Goal: Task Accomplishment & Management: Manage account settings

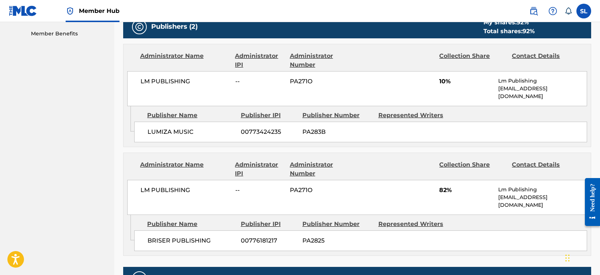
scroll to position [377, 0]
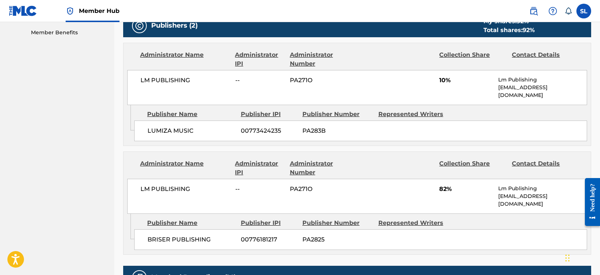
click at [189, 159] on div "Administrator Name" at bounding box center [184, 168] width 89 height 18
click at [471, 159] on div "Collection Share" at bounding box center [472, 168] width 67 height 18
click at [185, 219] on div "Publisher Name" at bounding box center [191, 223] width 88 height 9
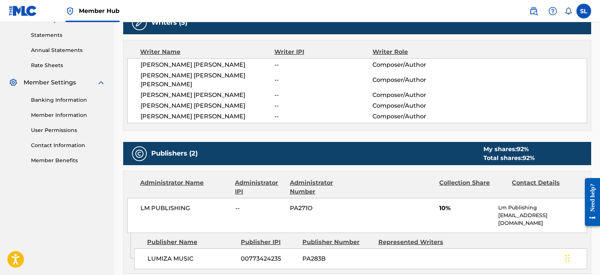
scroll to position [258, 0]
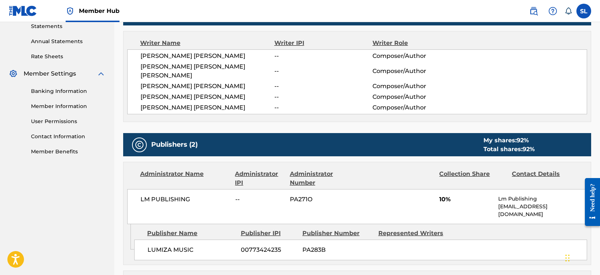
click at [139, 141] on img at bounding box center [139, 145] width 9 height 9
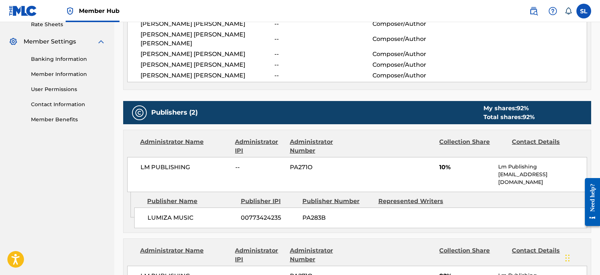
scroll to position [303, 0]
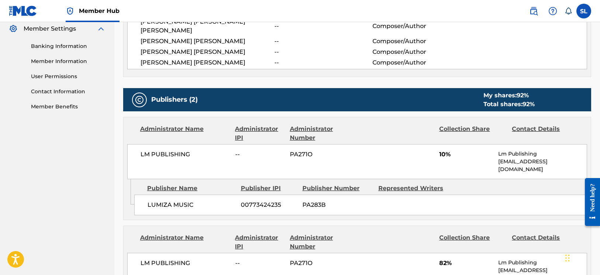
click at [187, 184] on div "Publisher Name" at bounding box center [191, 188] width 88 height 9
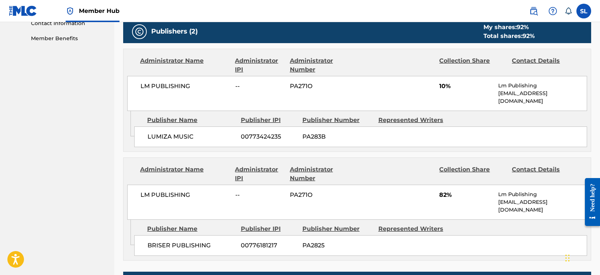
scroll to position [372, 0]
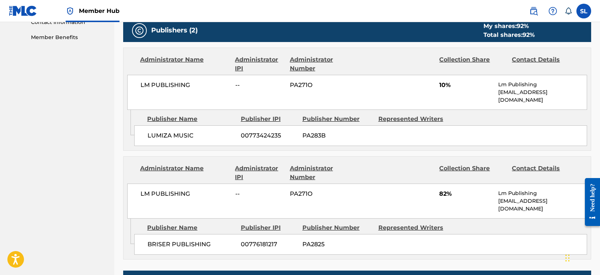
click at [265, 240] on span "00776181217" at bounding box center [269, 244] width 56 height 9
click at [285, 201] on div "LM PUBLISHING -- PA271O 82% Lm Publishing [EMAIL_ADDRESS][DOMAIN_NAME]" at bounding box center [357, 201] width 460 height 35
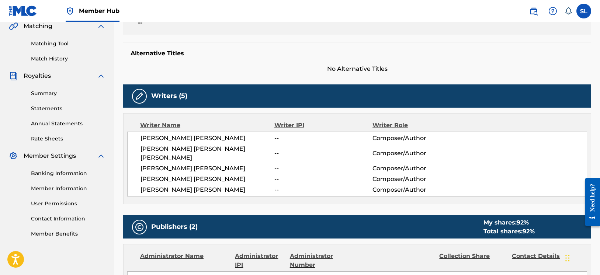
scroll to position [156, 0]
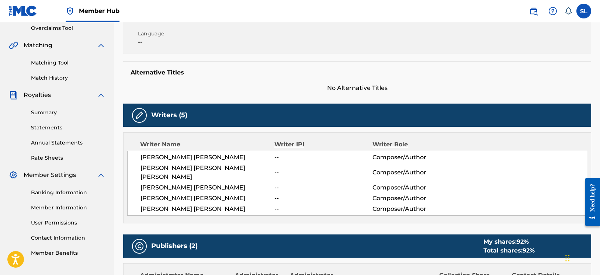
click at [287, 148] on div "Writer IPI" at bounding box center [323, 144] width 99 height 9
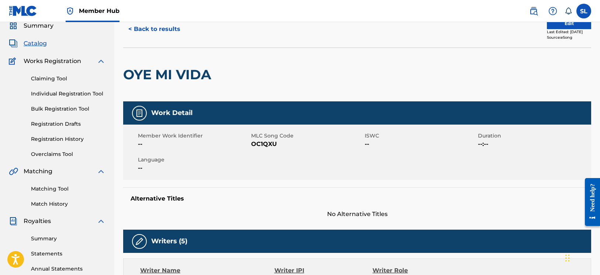
scroll to position [8, 0]
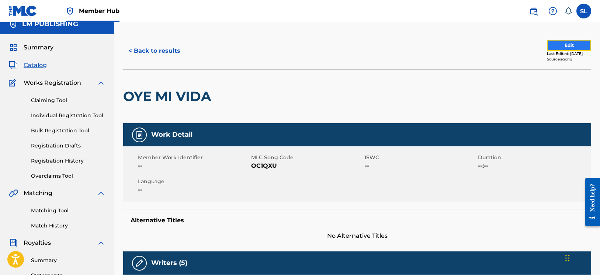
click at [563, 46] on button "Edit" at bounding box center [569, 45] width 44 height 11
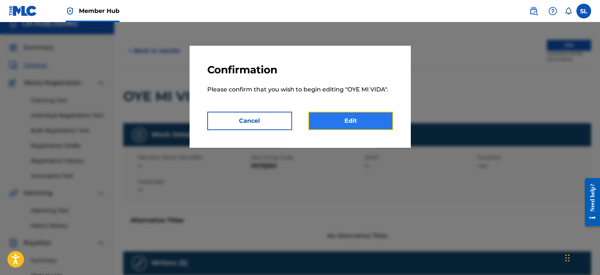
click at [347, 119] on link "Edit" at bounding box center [350, 121] width 85 height 18
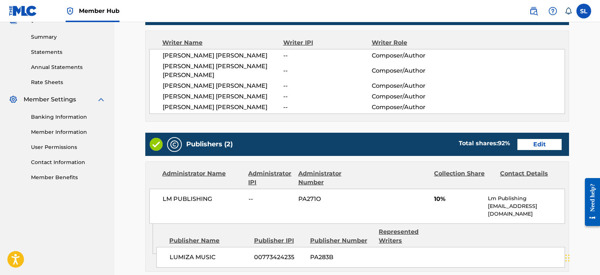
scroll to position [225, 0]
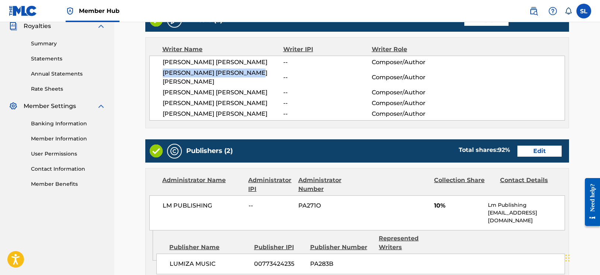
drag, startPoint x: 262, startPoint y: 73, endPoint x: 151, endPoint y: 73, distance: 110.7
click at [151, 73] on div "[PERSON_NAME] [PERSON_NAME] -- Composer/Author [PERSON_NAME] [PERSON_NAME] [PER…" at bounding box center [357, 88] width 416 height 65
copy span "[PERSON_NAME] [PERSON_NAME] [PERSON_NAME]"
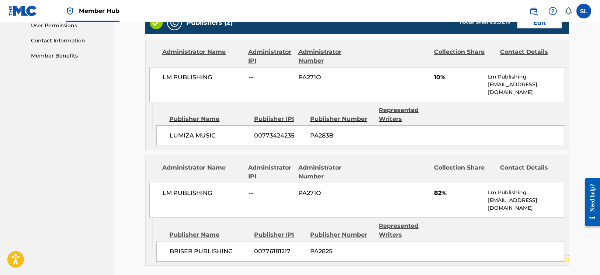
scroll to position [355, 0]
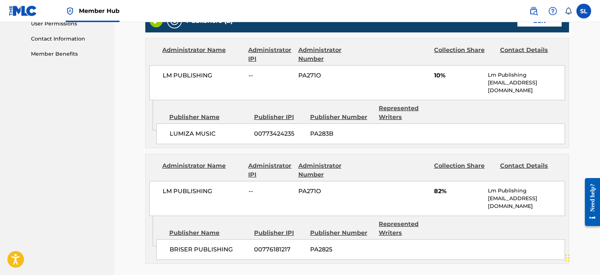
click at [367, 115] on div "Publisher Number" at bounding box center [341, 117] width 63 height 9
click at [381, 107] on div "Represented Writers" at bounding box center [410, 113] width 63 height 18
click at [387, 107] on div "Represented Writers" at bounding box center [410, 113] width 63 height 18
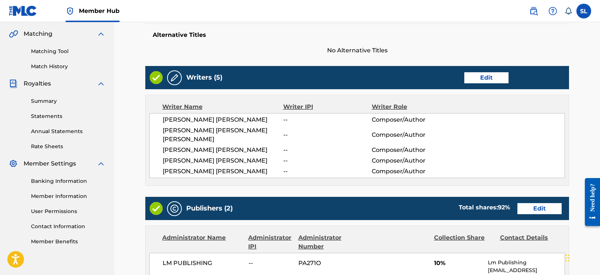
scroll to position [170, 0]
